Goal: Information Seeking & Learning: Find specific fact

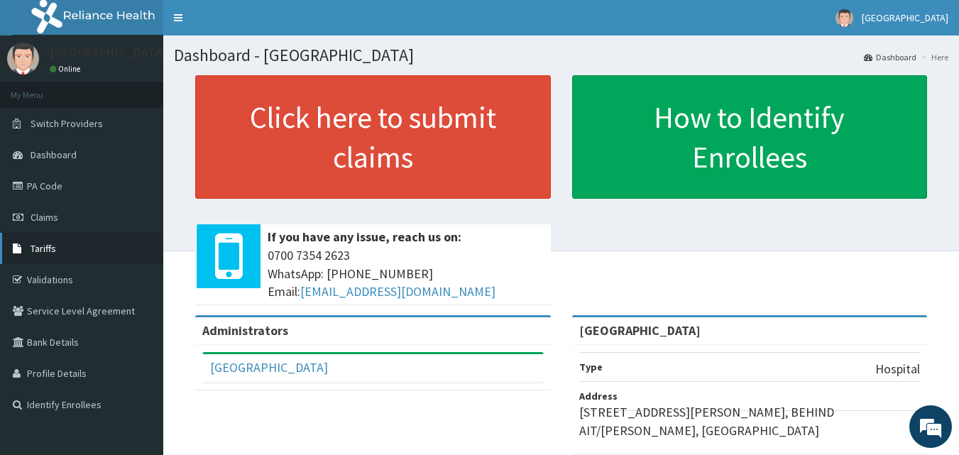
click at [53, 251] on span "Tariffs" at bounding box center [44, 248] width 26 height 13
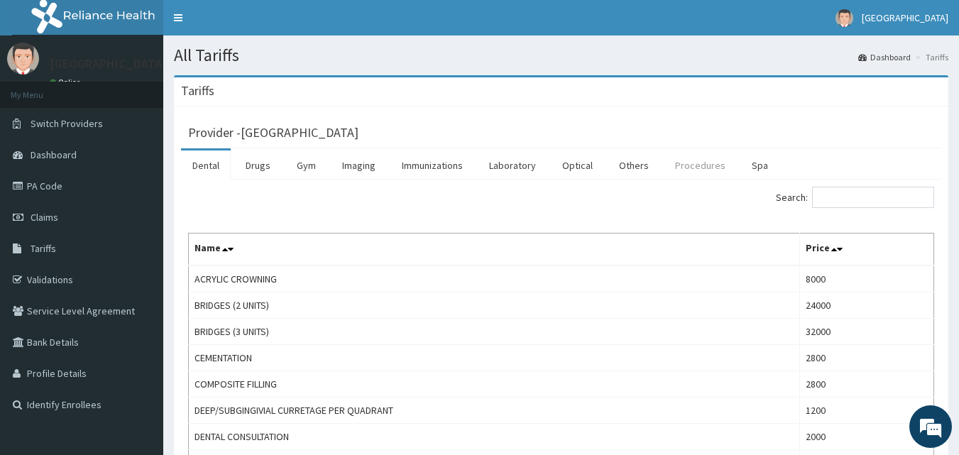
click at [706, 167] on link "Procedures" at bounding box center [699, 165] width 73 height 30
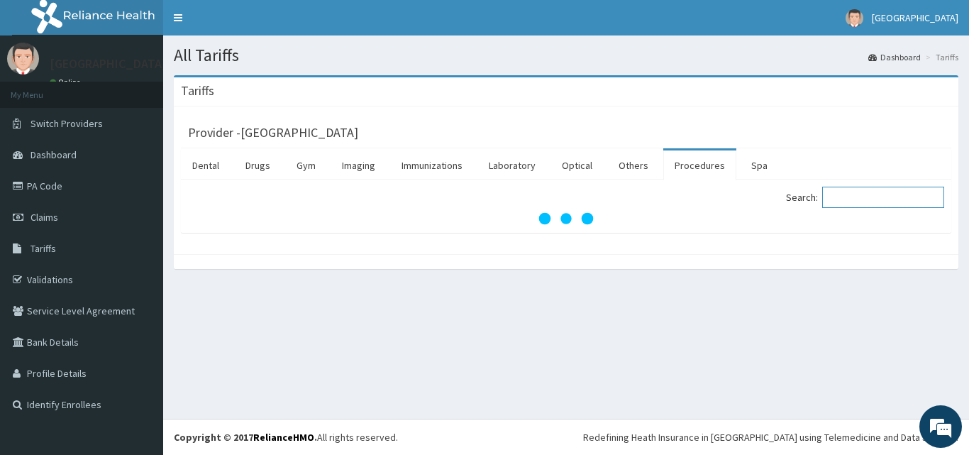
click at [853, 199] on input "Search:" at bounding box center [883, 197] width 122 height 21
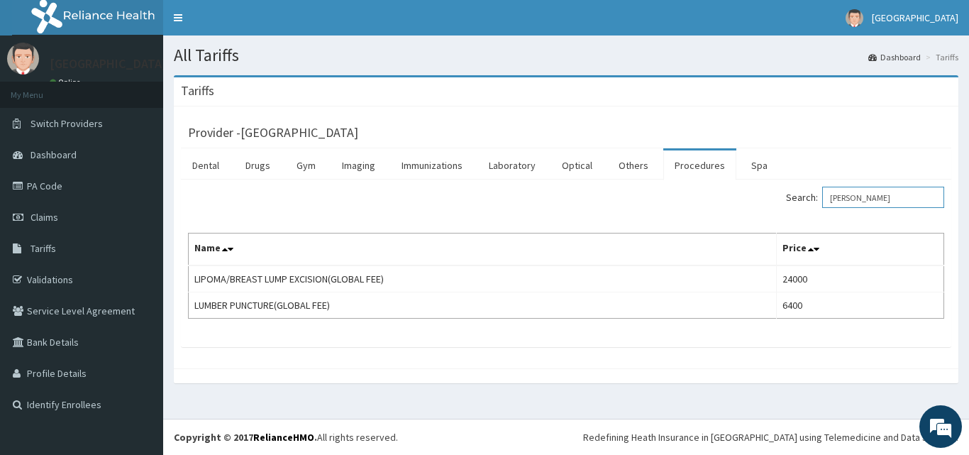
click at [866, 193] on input "LUM" at bounding box center [883, 197] width 122 height 21
type input "L"
paste input "fibroadenoma"
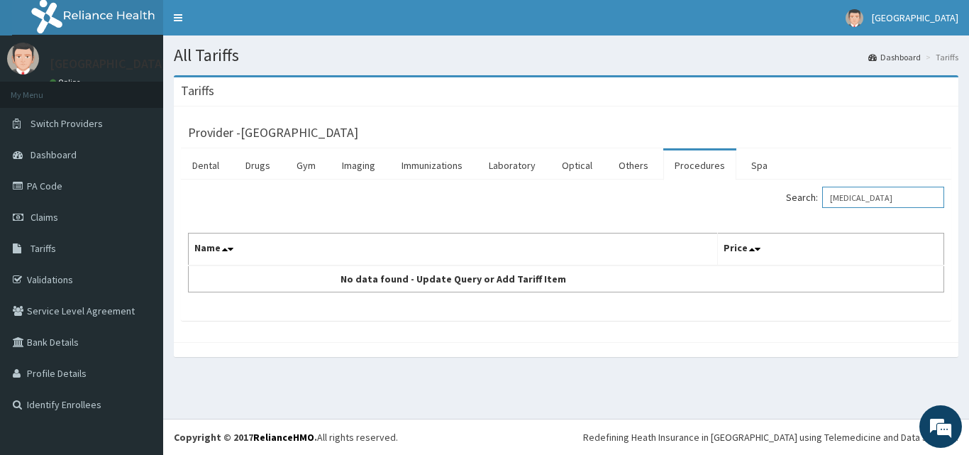
click at [915, 192] on input "fibroadenoma" at bounding box center [883, 197] width 122 height 21
type input "f"
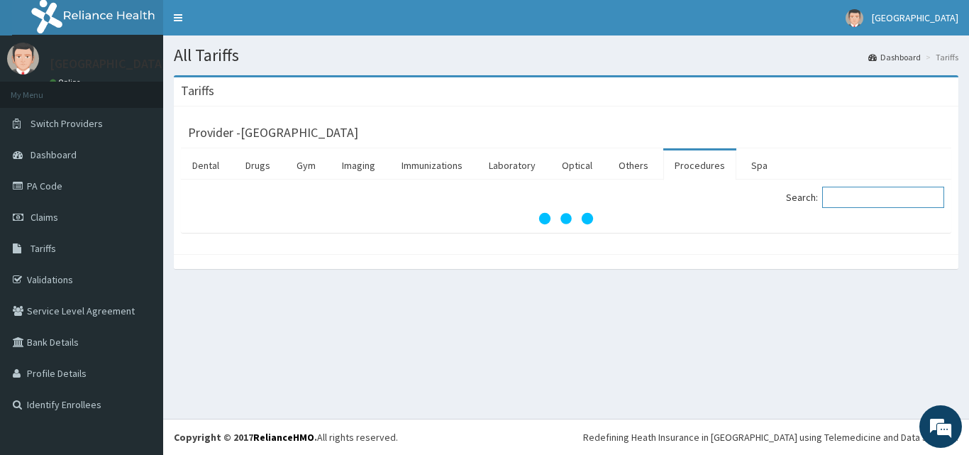
click at [915, 192] on input "Search:" at bounding box center [883, 197] width 122 height 21
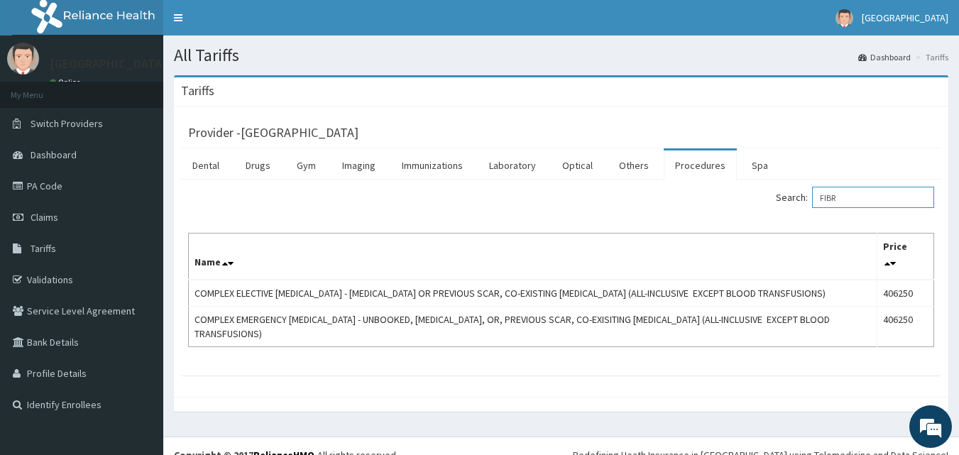
click at [861, 189] on input "FIBR" at bounding box center [873, 197] width 122 height 21
type input "F"
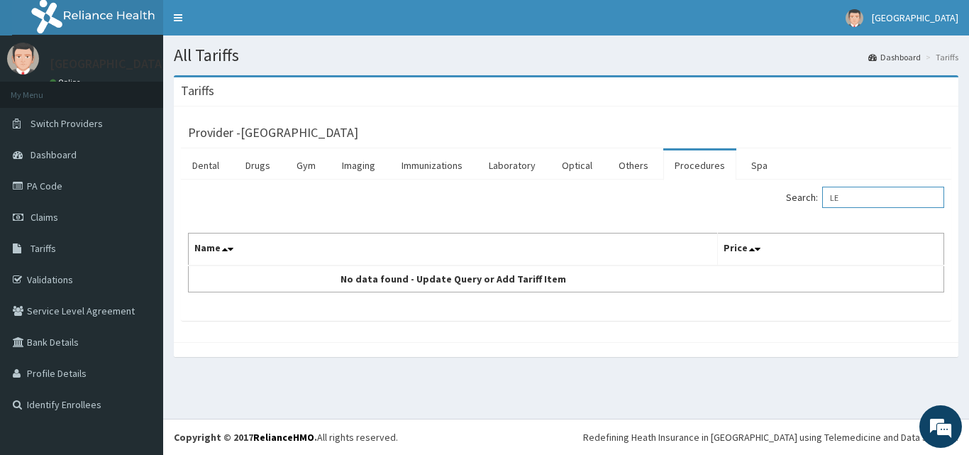
type input "L"
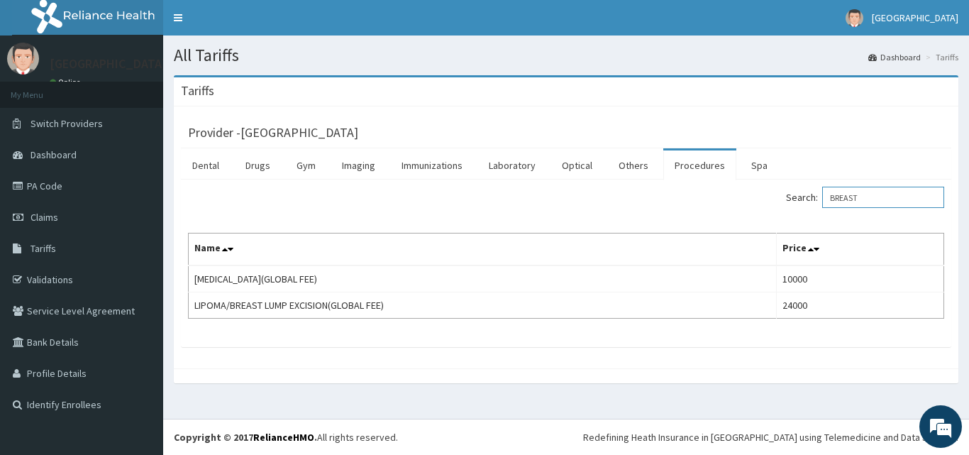
click at [876, 203] on input "BREAST" at bounding box center [883, 197] width 122 height 21
type input "B"
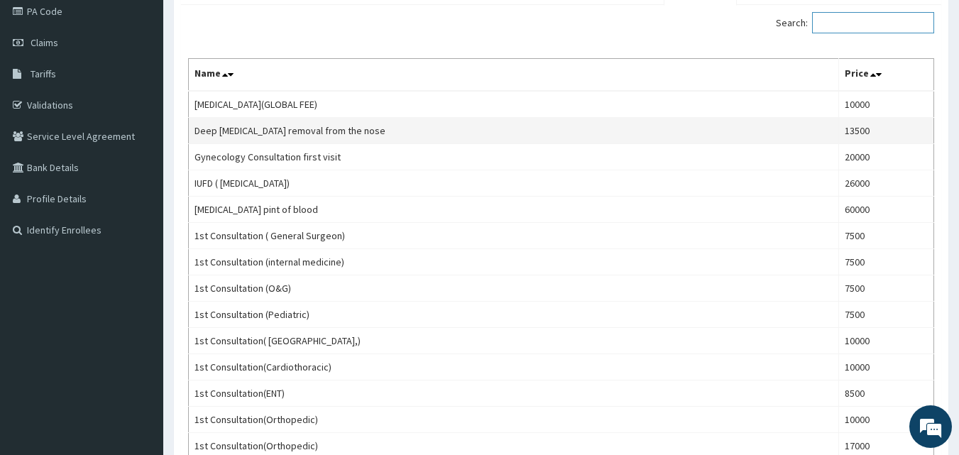
scroll to position [175, 0]
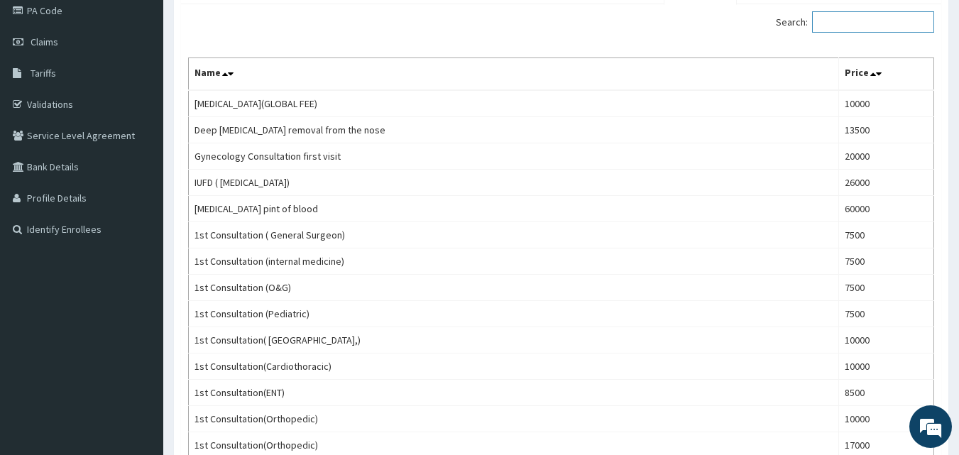
click at [859, 23] on input "Search:" at bounding box center [873, 21] width 122 height 21
paste input "Aderotonsillectomy"
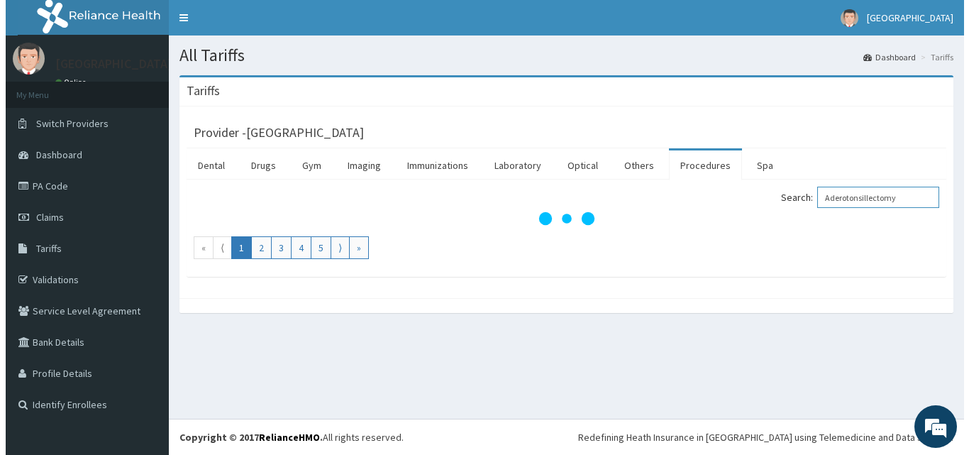
scroll to position [0, 0]
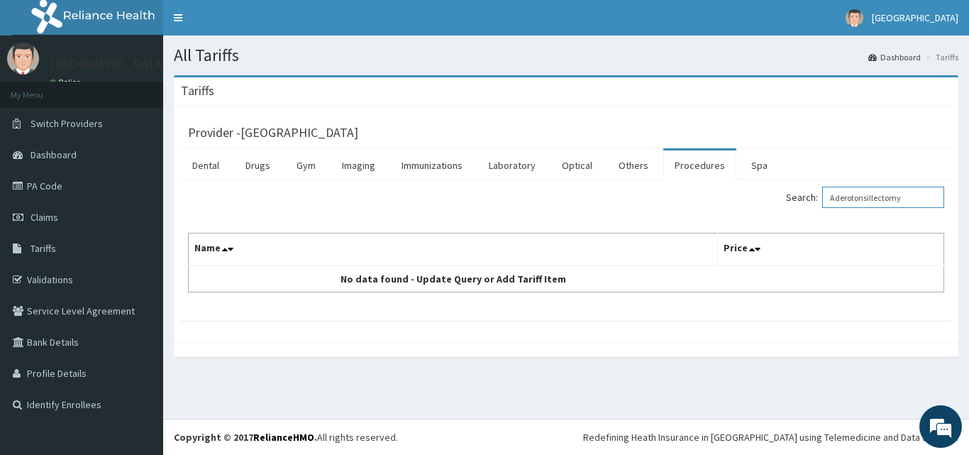
click at [854, 199] on input "Aderotonsillectomy" at bounding box center [883, 197] width 122 height 21
click at [898, 197] on input "tonsillectomy" at bounding box center [883, 197] width 122 height 21
click at [918, 203] on input "tonsillectomy" at bounding box center [883, 197] width 122 height 21
click at [917, 203] on input "tonsillectomy" at bounding box center [883, 197] width 122 height 21
click at [854, 197] on input "tonsillectomy" at bounding box center [883, 197] width 122 height 21
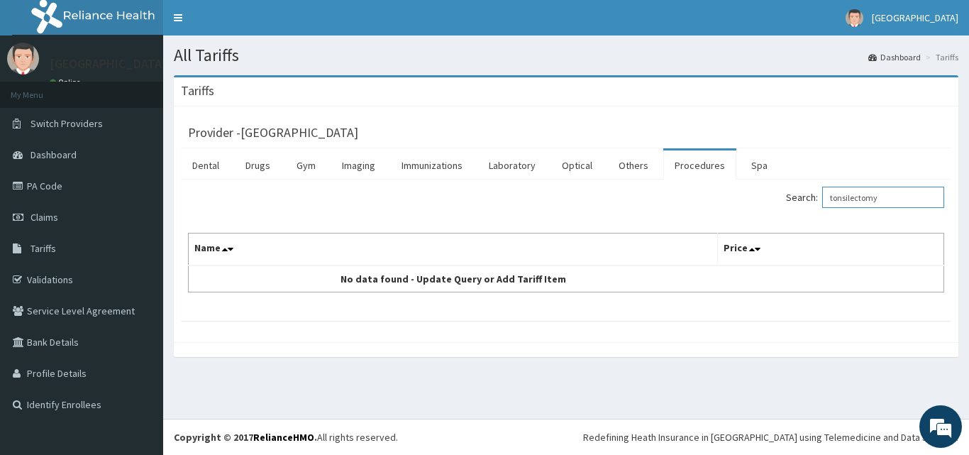
click at [893, 201] on input "tonsilectomy" at bounding box center [883, 197] width 122 height 21
type input "tonsilectomy"
